Goal: Information Seeking & Learning: Check status

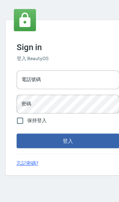
click at [26, 87] on div "電話號碼 電話號碼" at bounding box center [60, 95] width 90 height 16
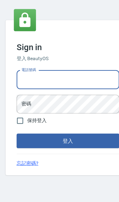
scroll to position [32, 0]
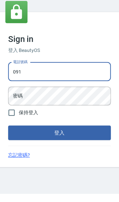
type input "0910967130"
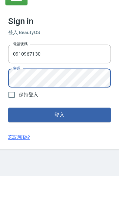
click at [22, 142] on button "登入" at bounding box center [60, 148] width 90 height 13
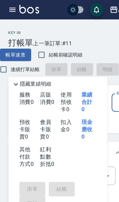
click at [10, 9] on icon "button" at bounding box center [10, 9] width 5 height 4
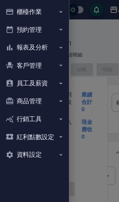
click at [12, 44] on button "報表及分析" at bounding box center [30, 42] width 56 height 16
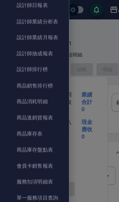
scroll to position [266, 0]
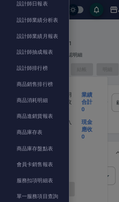
click at [22, 83] on link "商品消耗明細" at bounding box center [30, 88] width 56 height 14
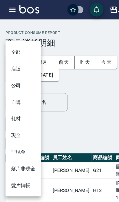
click at [12, 103] on li "耗材" at bounding box center [20, 103] width 31 height 15
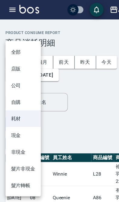
click at [14, 115] on li "現金" at bounding box center [20, 118] width 31 height 15
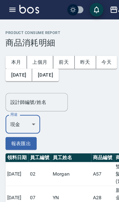
click at [36, 55] on button "上個月" at bounding box center [35, 54] width 23 height 11
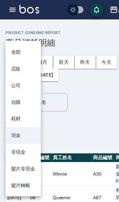
click at [15, 104] on li "耗材" at bounding box center [20, 103] width 31 height 15
type input "耗材"
